Goal: Information Seeking & Learning: Find specific page/section

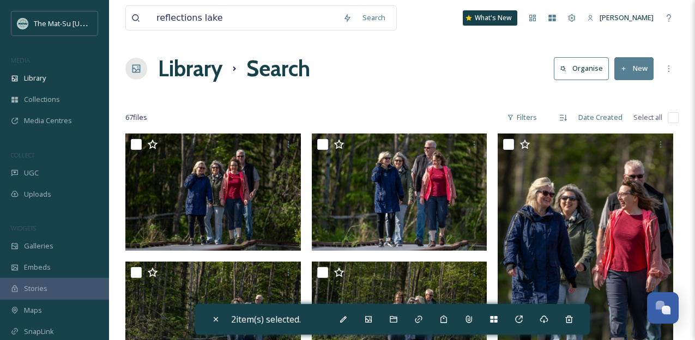
scroll to position [1586, 0]
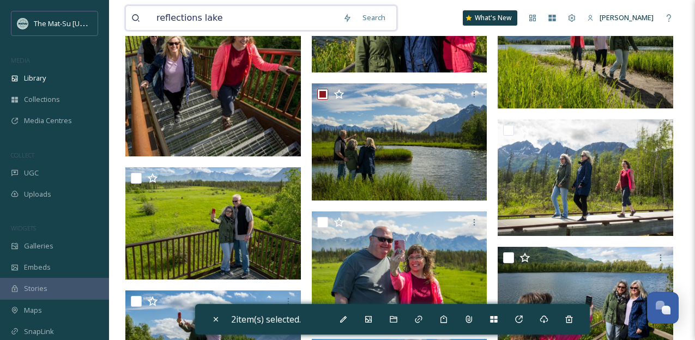
click at [281, 20] on input "reflections lake" at bounding box center [244, 18] width 187 height 24
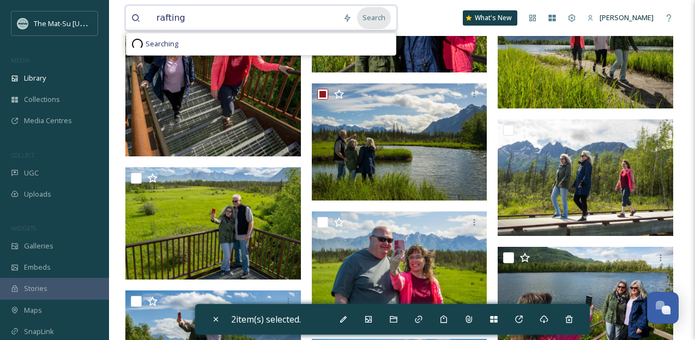
type input "rafting"
click at [385, 19] on div "Search" at bounding box center [374, 17] width 34 height 21
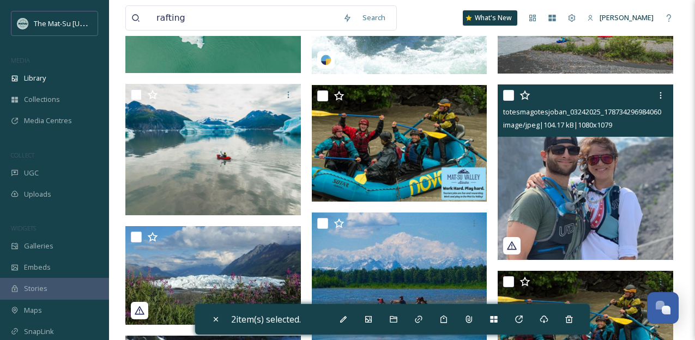
scroll to position [1151, 0]
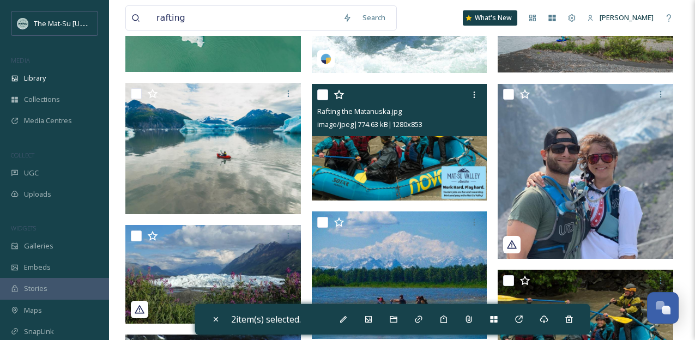
click at [399, 157] on img at bounding box center [400, 142] width 176 height 117
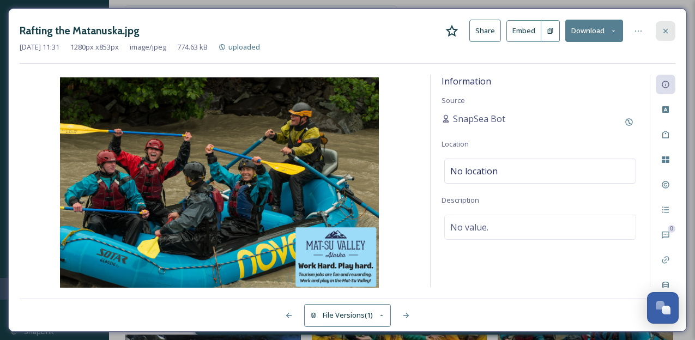
click at [665, 30] on icon at bounding box center [666, 30] width 4 height 4
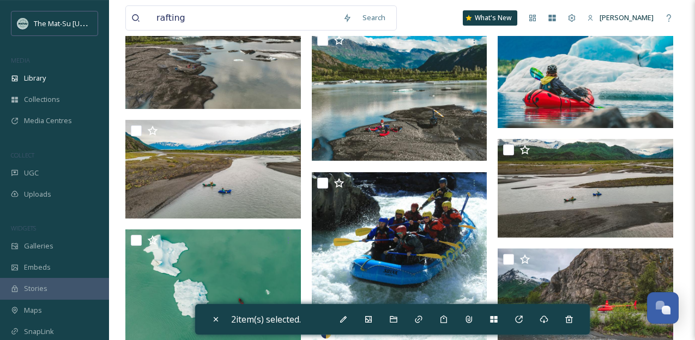
scroll to position [875, 0]
